Goal: Ask a question

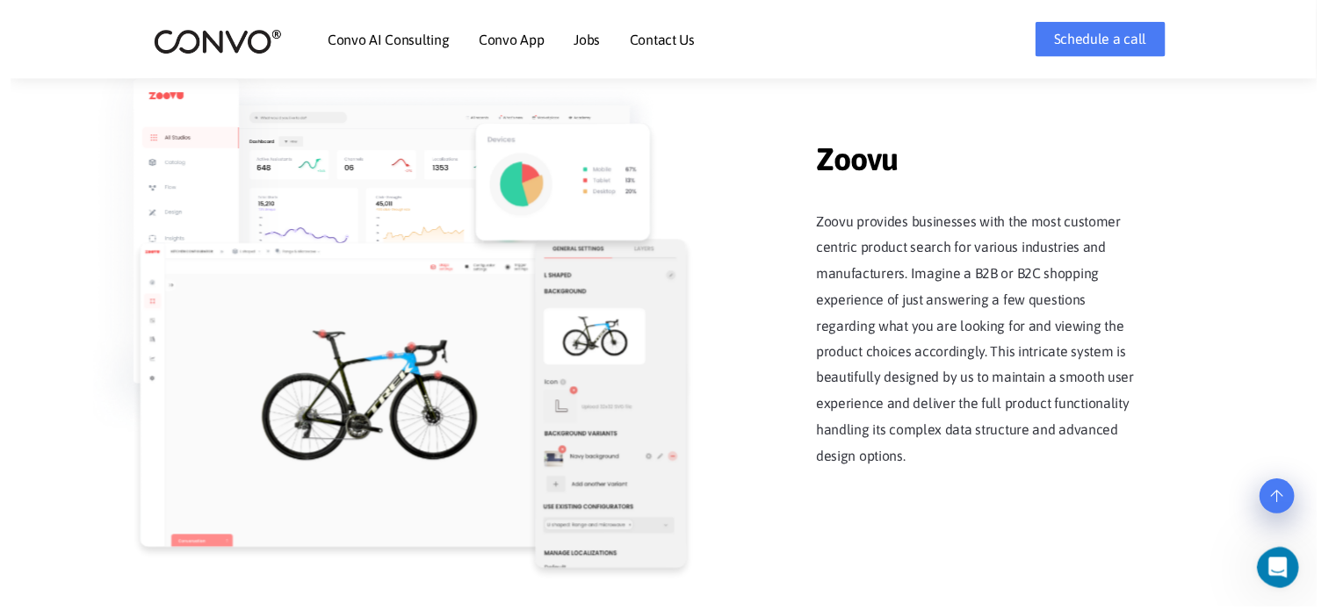
scroll to position [2191, 0]
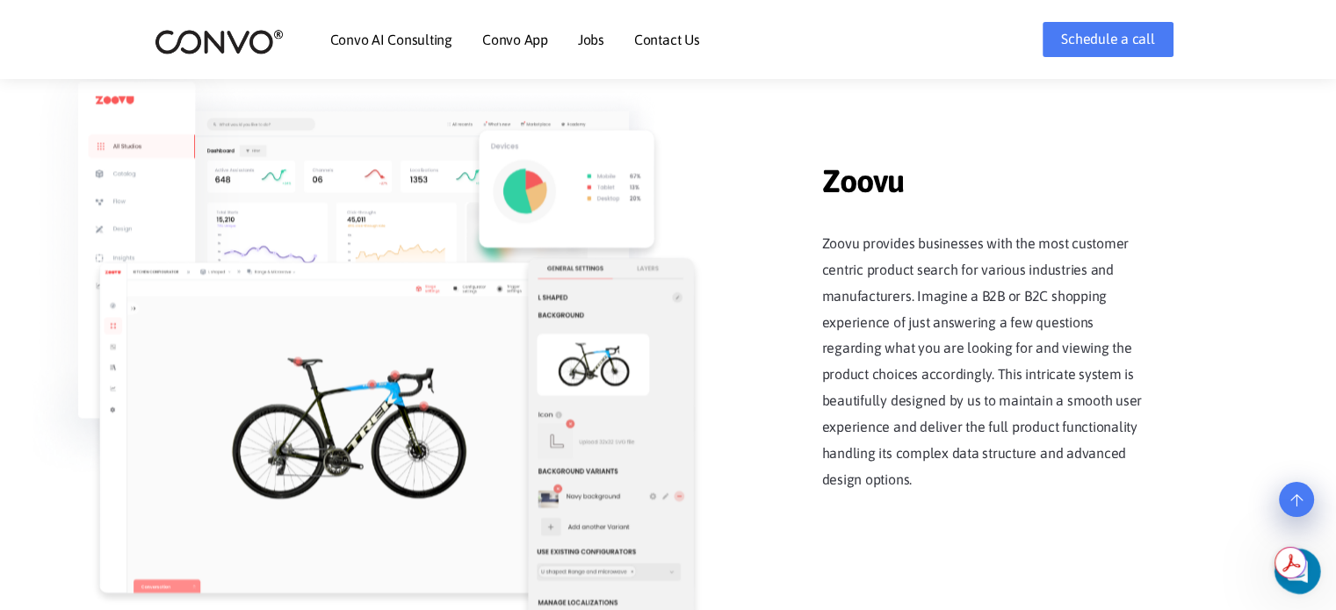
click at [1296, 579] on icon "Open Intercom Messenger" at bounding box center [1295, 569] width 29 height 29
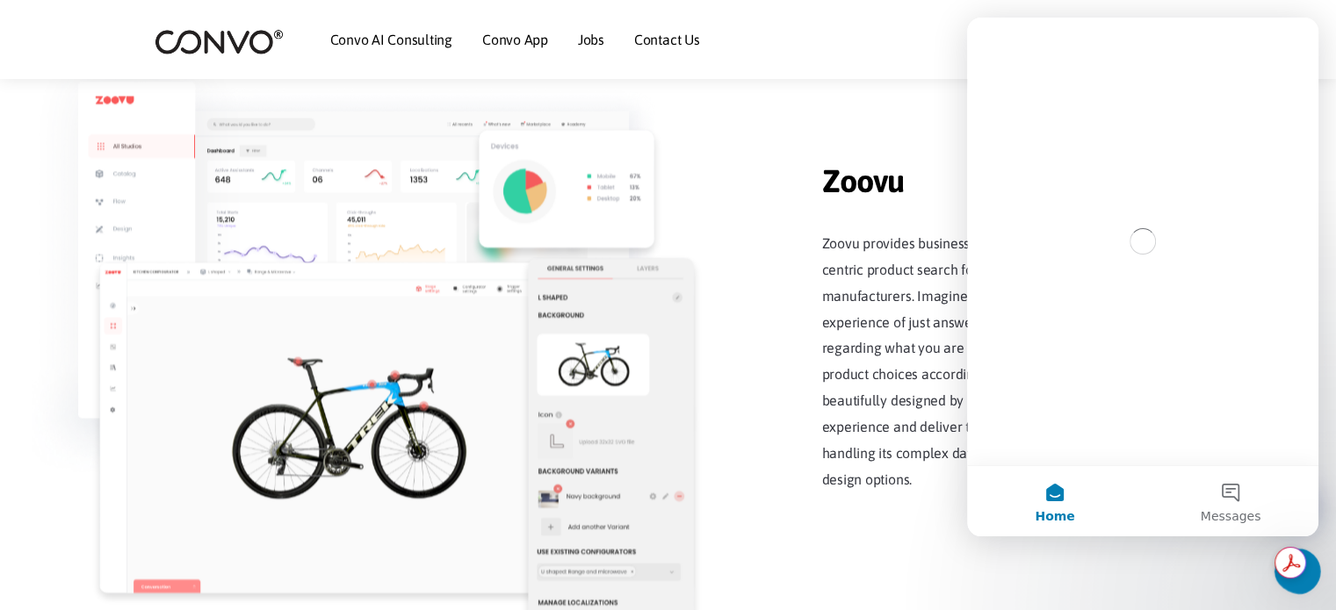
scroll to position [0, 0]
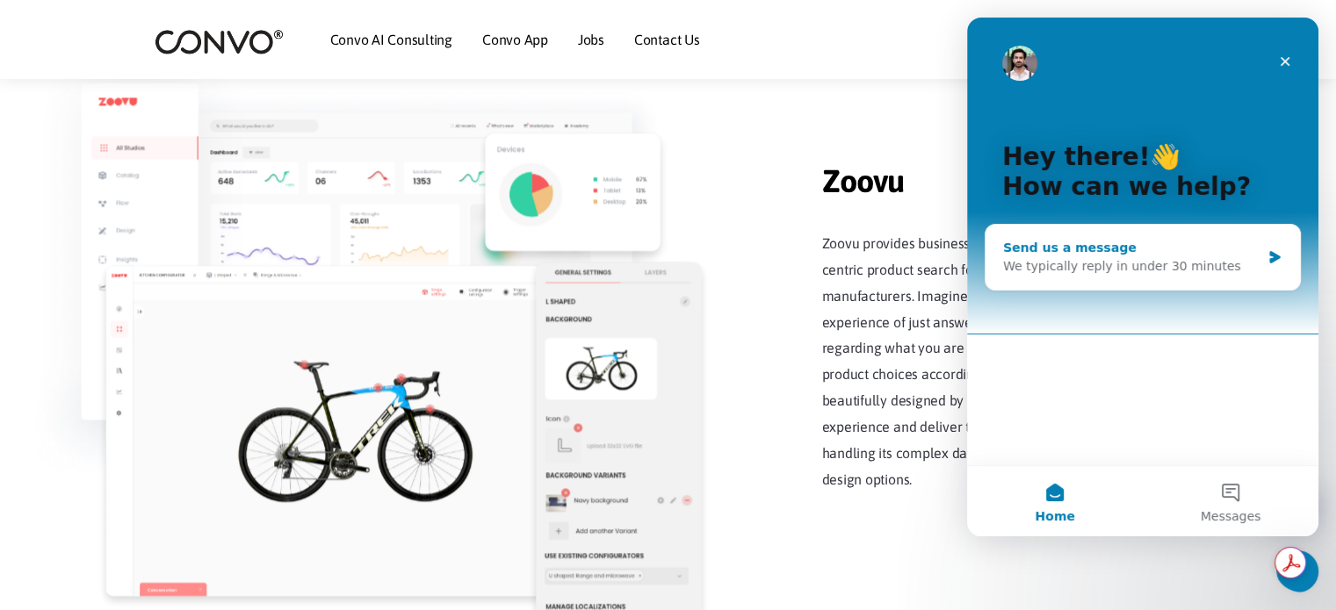
click at [1134, 255] on div "Send us a message" at bounding box center [1131, 248] width 257 height 18
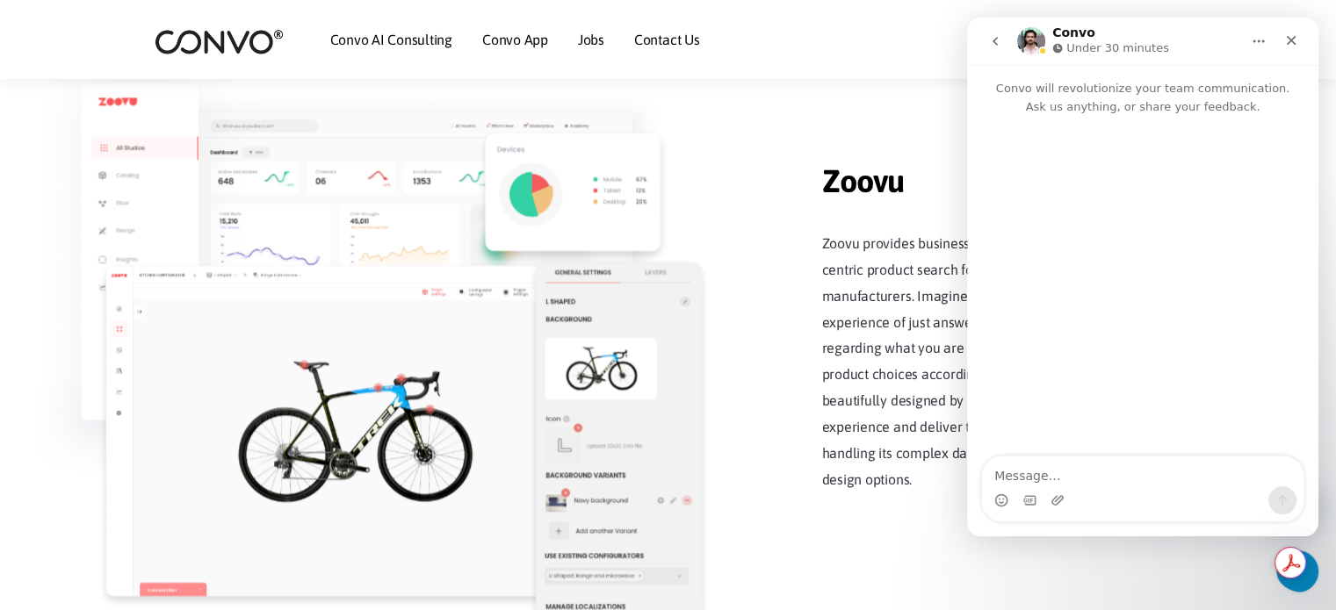
click at [1037, 471] on textarea "Message…" at bounding box center [1142, 472] width 321 height 30
type textarea "h"
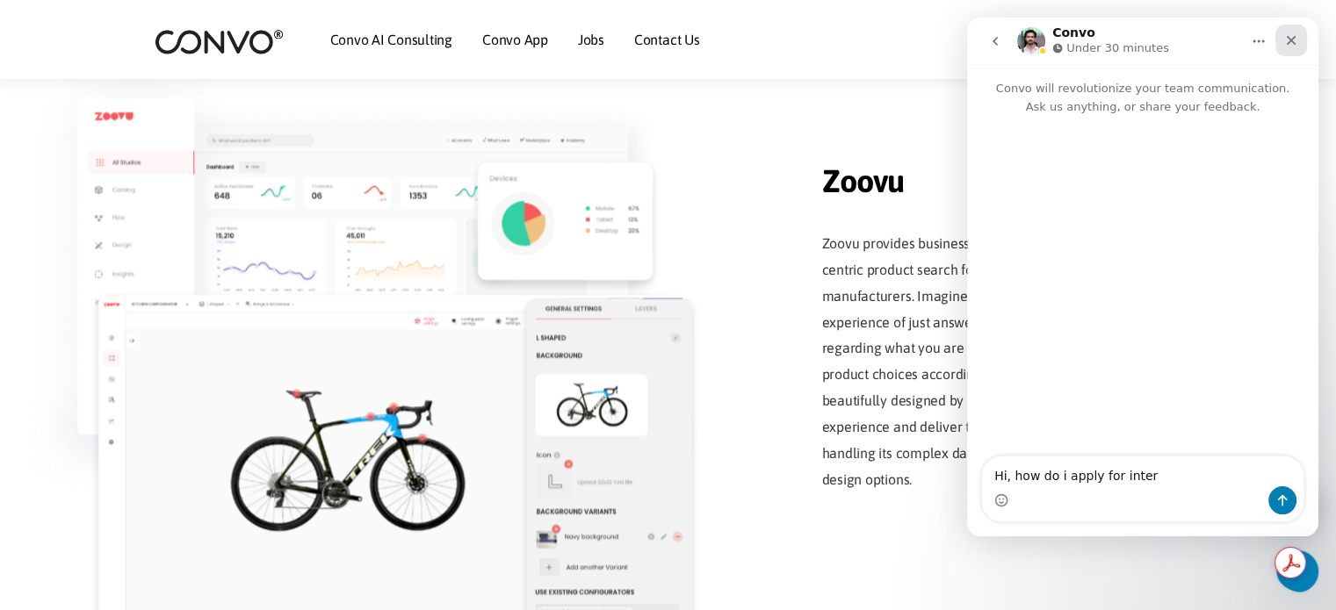
type textarea "Hi, how do i apply for inter"
click at [1292, 41] on icon "Close" at bounding box center [1292, 41] width 10 height 10
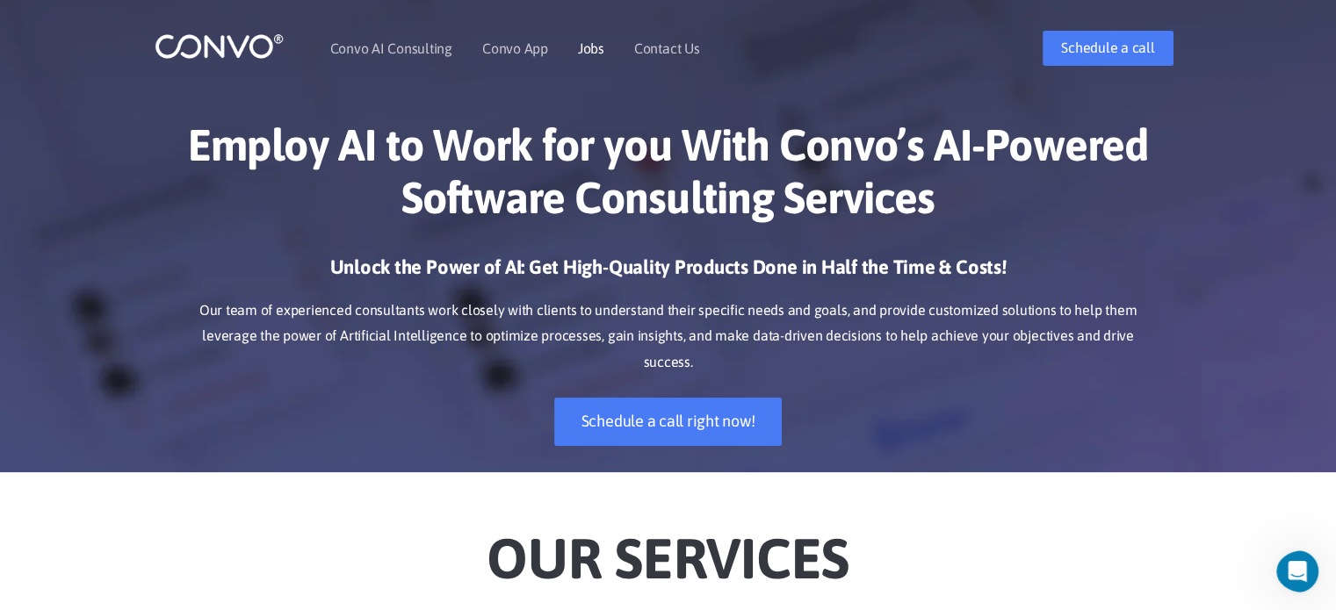
click at [597, 48] on link "Jobs" at bounding box center [591, 48] width 26 height 14
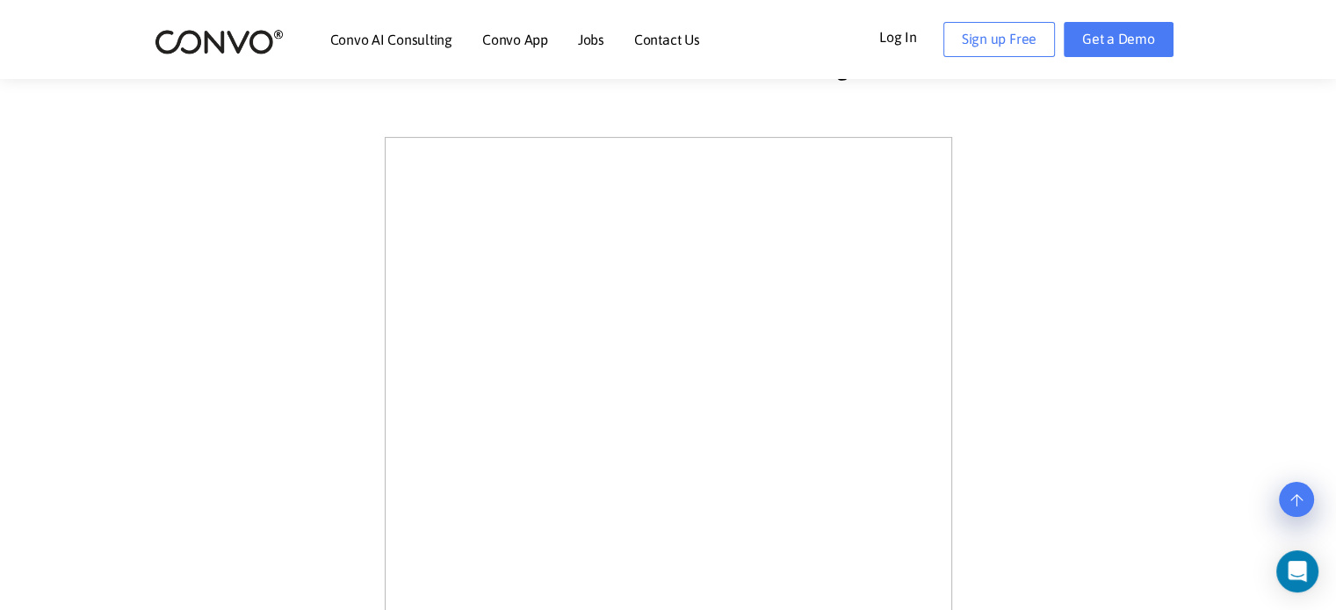
scroll to position [481, 0]
